Goal: Transaction & Acquisition: Purchase product/service

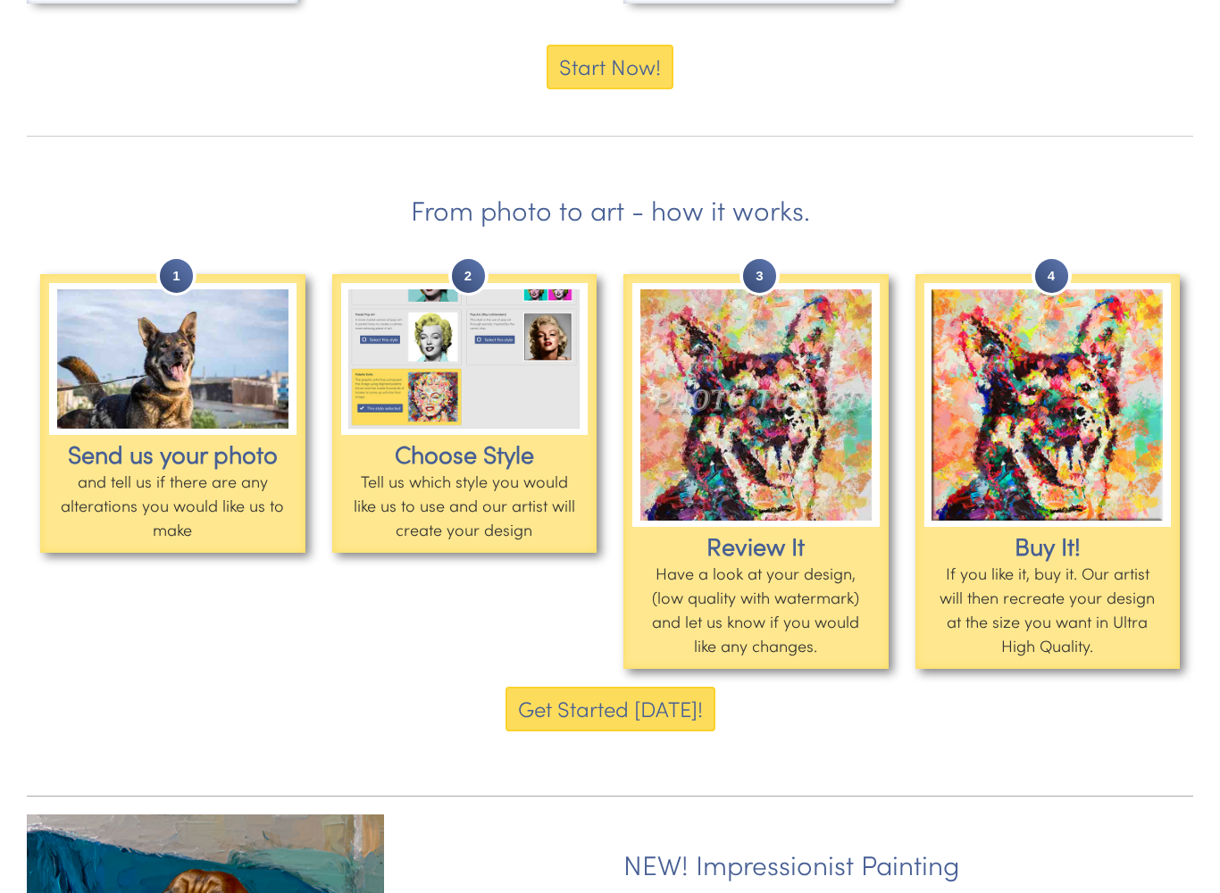
scroll to position [1790, 0]
click at [593, 704] on button "Get Started [DATE]!" at bounding box center [611, 709] width 210 height 45
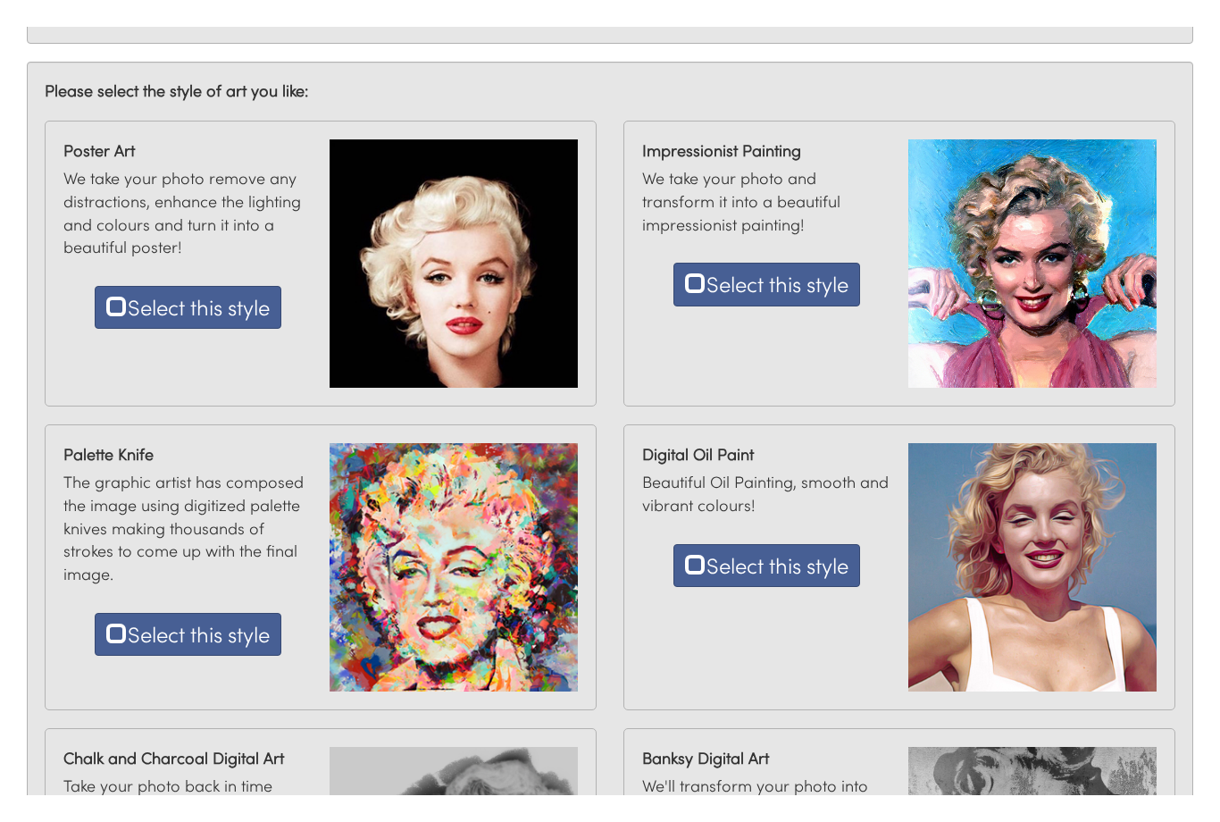
scroll to position [522, 0]
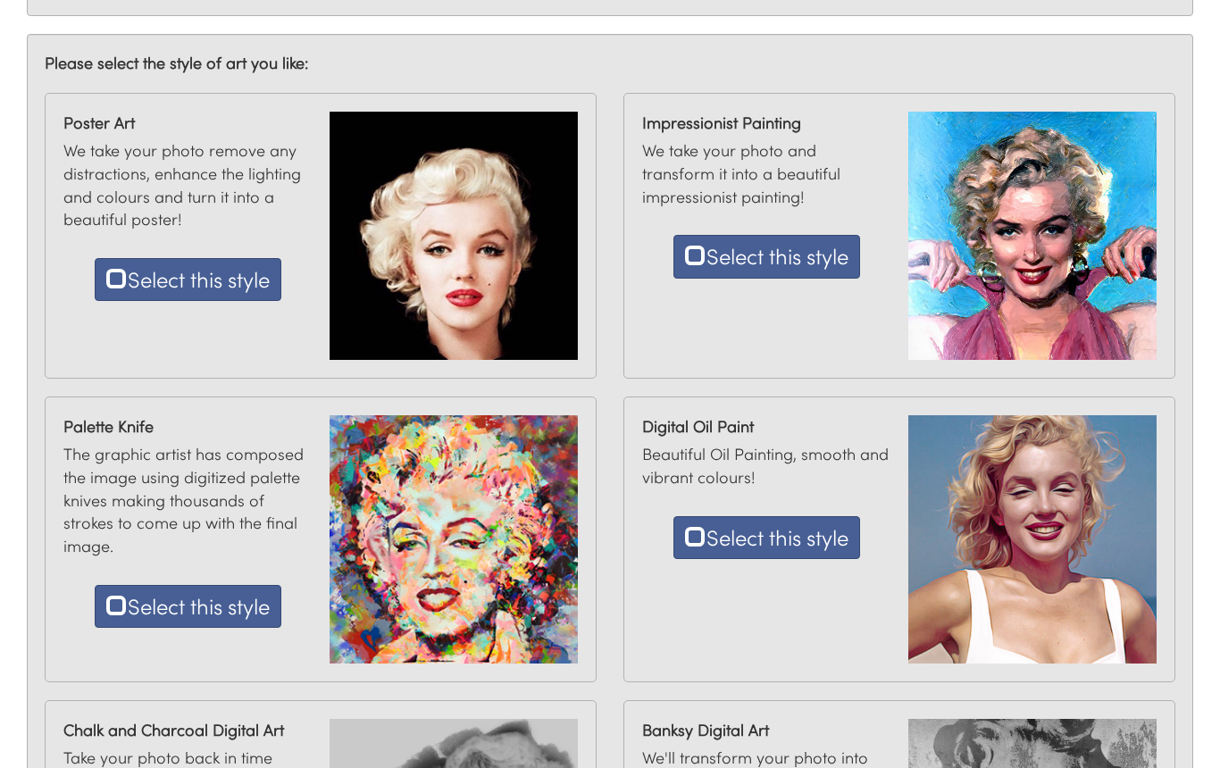
click at [802, 528] on button "Select this style" at bounding box center [767, 537] width 187 height 43
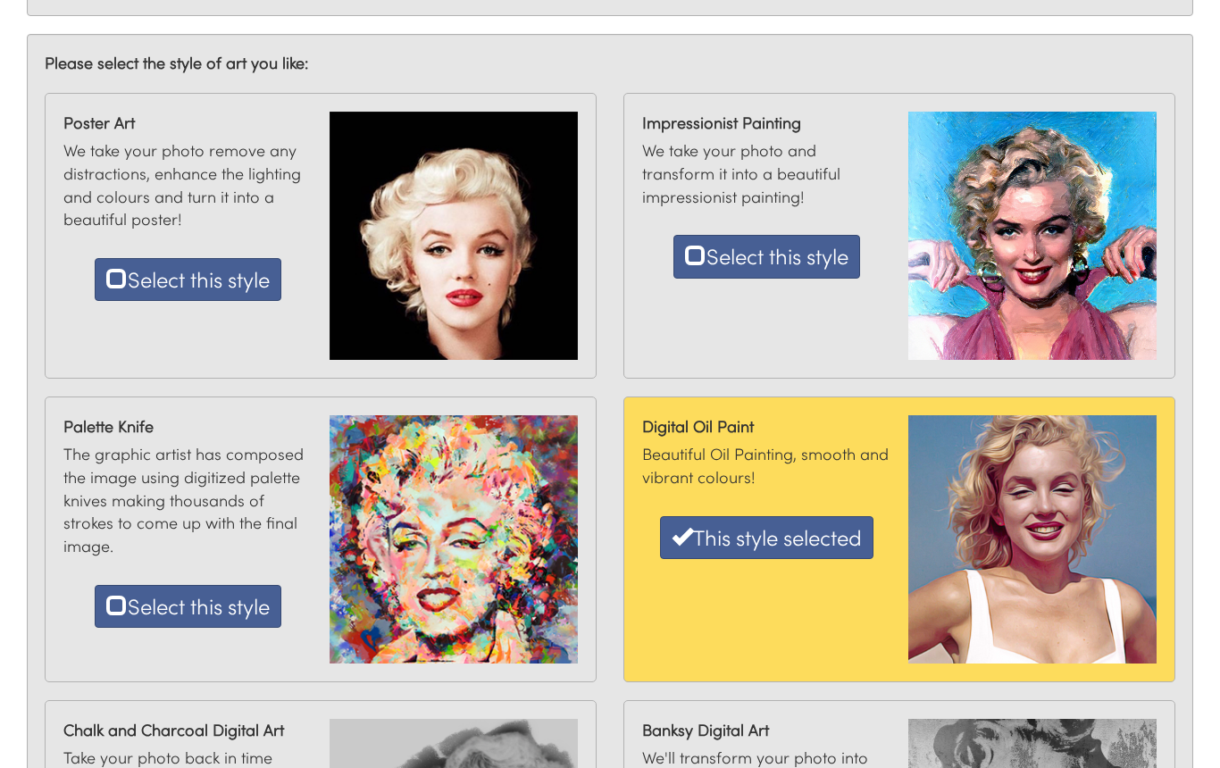
click at [818, 534] on button "This style selected" at bounding box center [767, 537] width 214 height 43
click at [808, 605] on div "Digital Oil Paint Beautiful Oil Painting, smooth and vibrant colours! This styl…" at bounding box center [900, 540] width 552 height 286
click at [795, 588] on div "Digital Oil Paint Beautiful Oil Painting, smooth and vibrant colours! This styl…" at bounding box center [900, 540] width 552 height 286
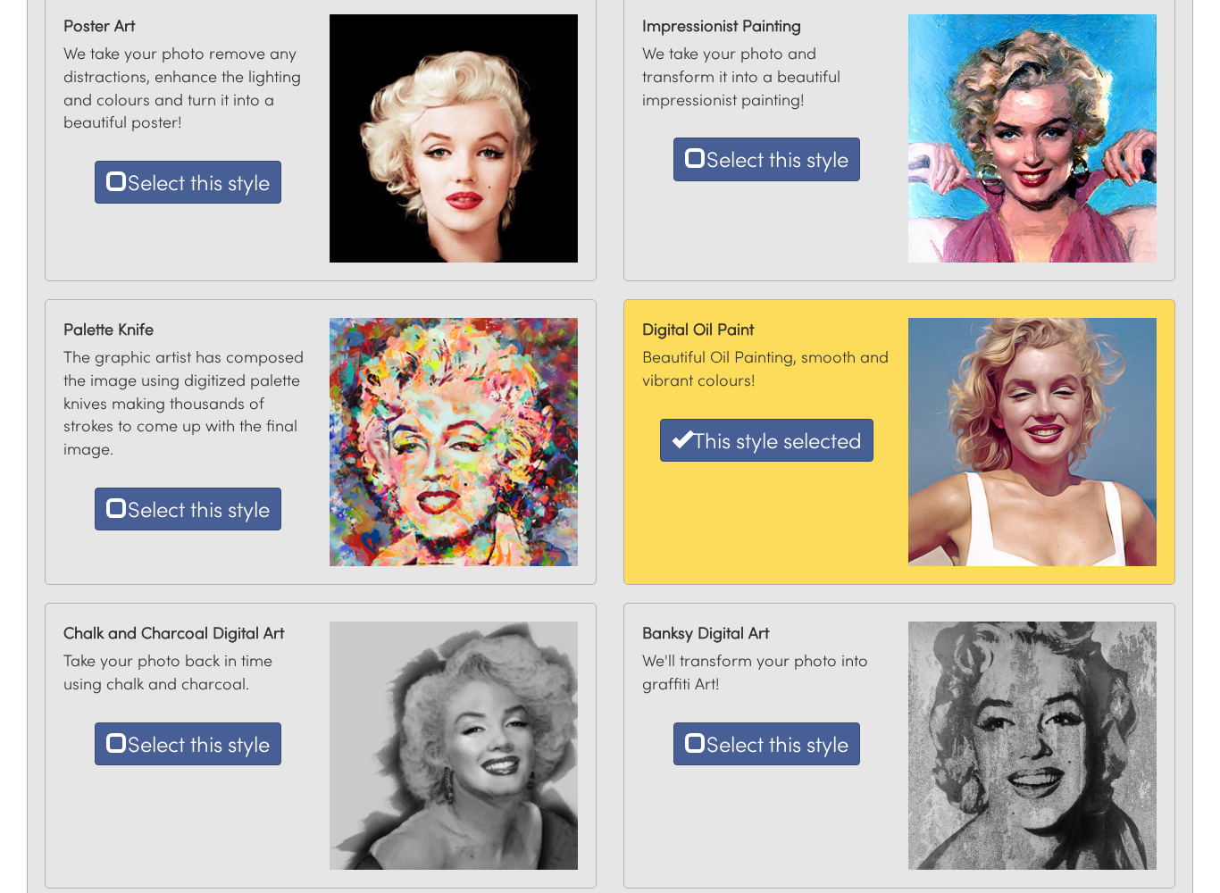
scroll to position [621, 0]
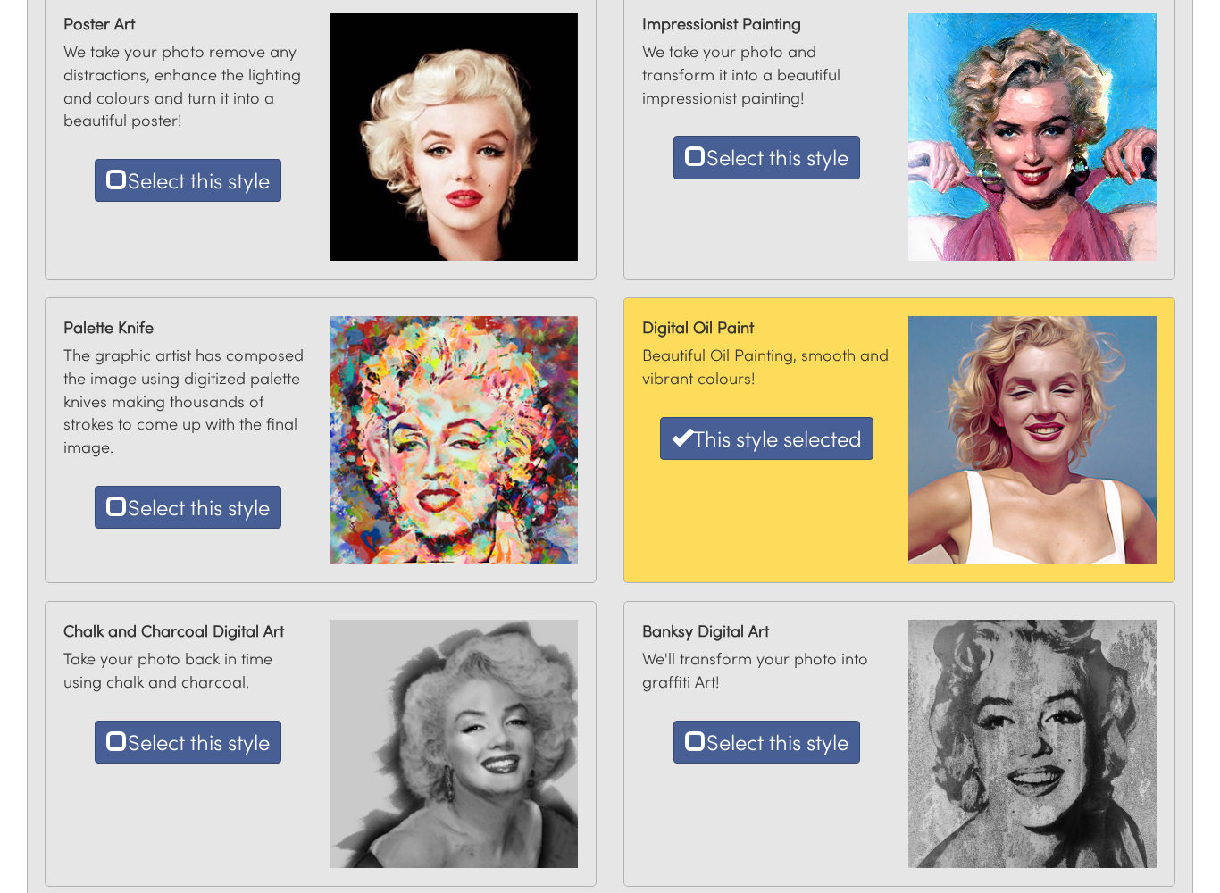
click at [810, 249] on div "Impressionist Painting We take your photo and transform it into a beautiful imp…" at bounding box center [900, 137] width 552 height 286
click at [793, 259] on div "Impressionist Painting We take your photo and transform it into a beautiful imp…" at bounding box center [900, 137] width 552 height 286
click at [782, 235] on div "Impressionist Painting We take your photo and transform it into a beautiful imp…" at bounding box center [900, 137] width 552 height 286
click at [776, 449] on button "This style selected" at bounding box center [767, 438] width 214 height 43
click at [802, 366] on div "Digital Oil Paint Beautiful Oil Painting, smooth and vibrant colours! This styl…" at bounding box center [766, 388] width 266 height 162
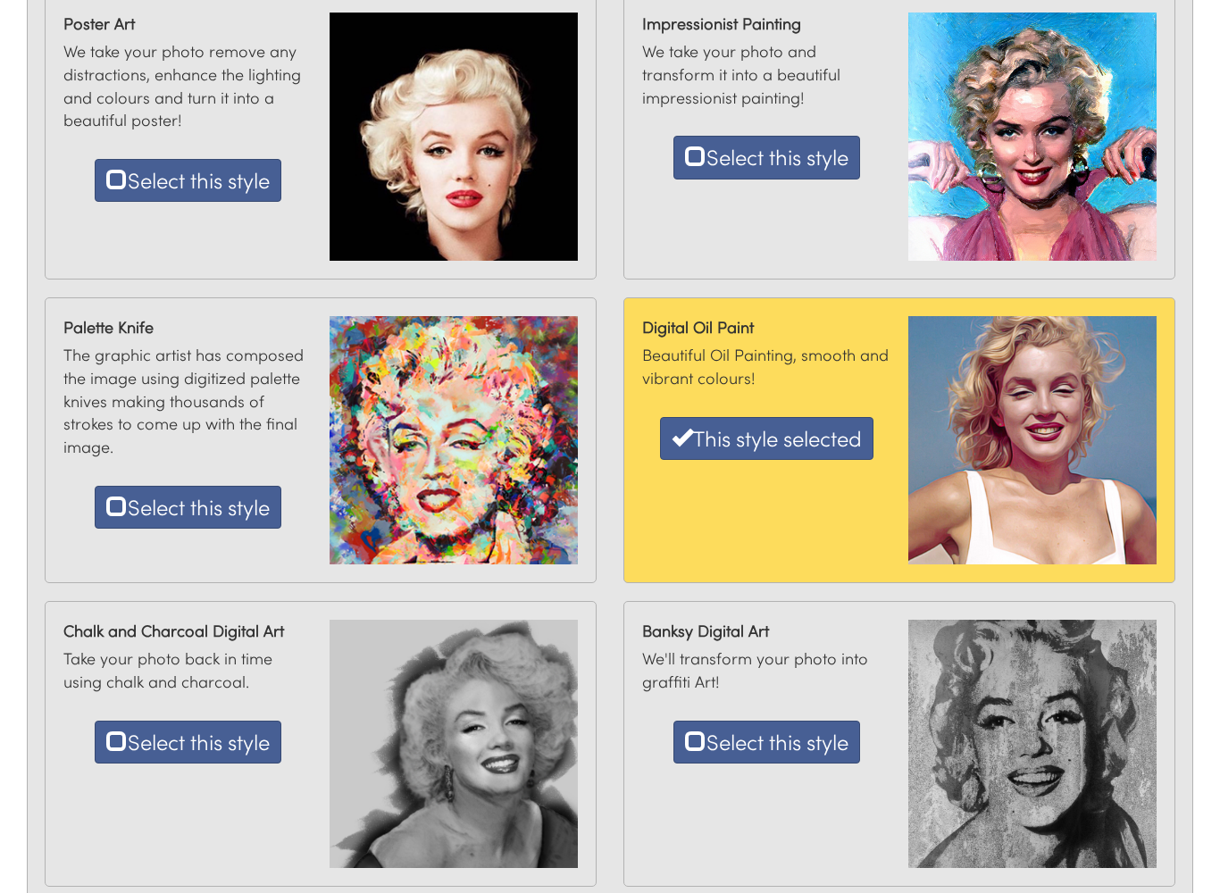
click at [1023, 422] on img at bounding box center [1033, 440] width 248 height 248
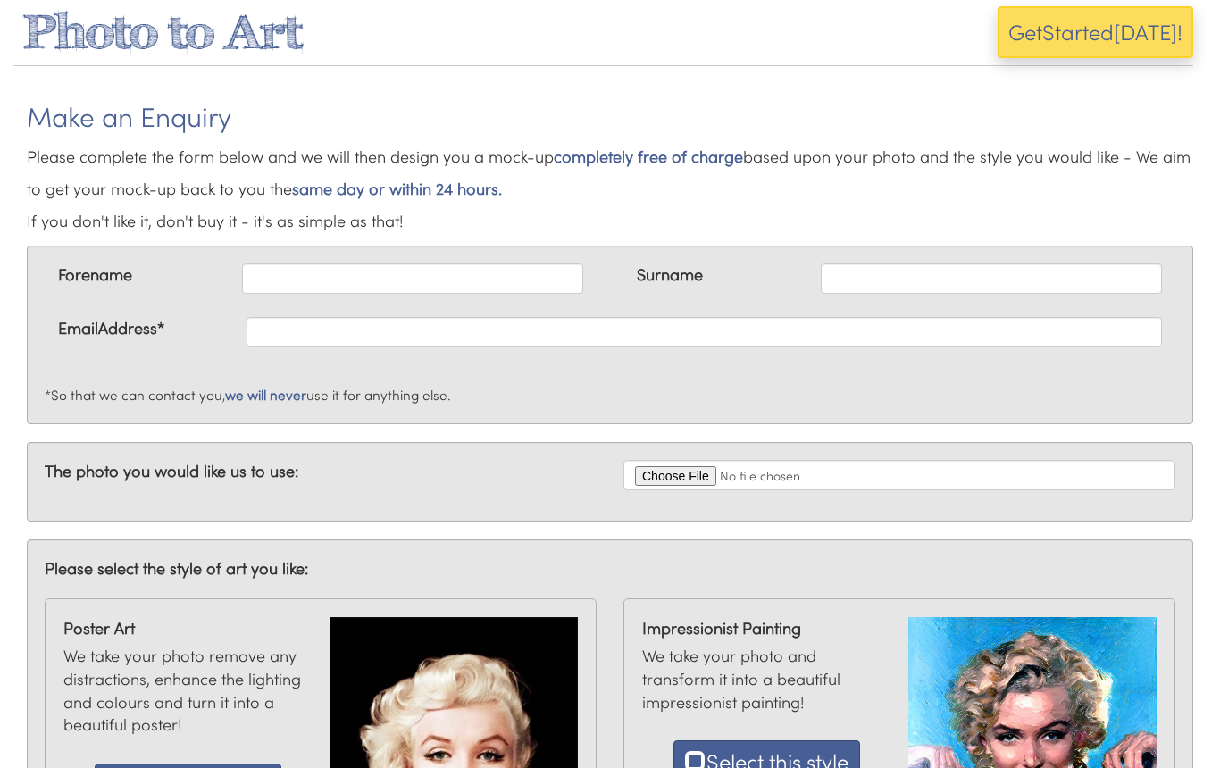
scroll to position [0, 0]
